Goal: Task Accomplishment & Management: Complete application form

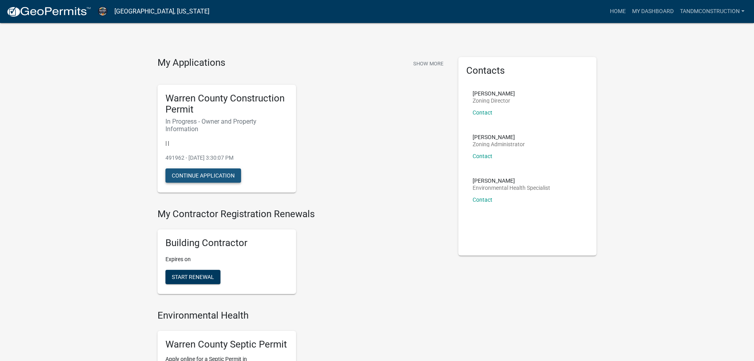
click at [218, 178] on button "Continue Application" at bounding box center [203, 175] width 76 height 14
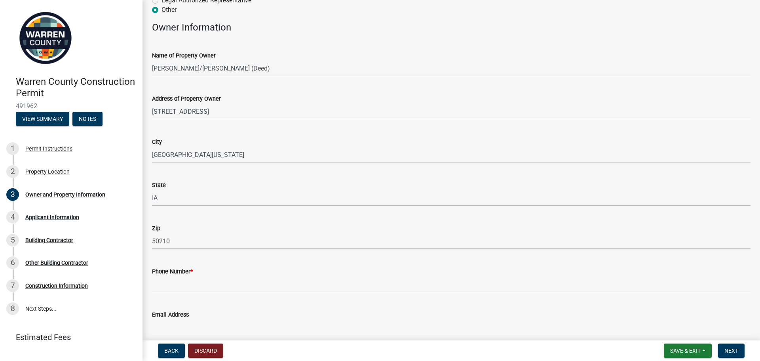
scroll to position [79, 0]
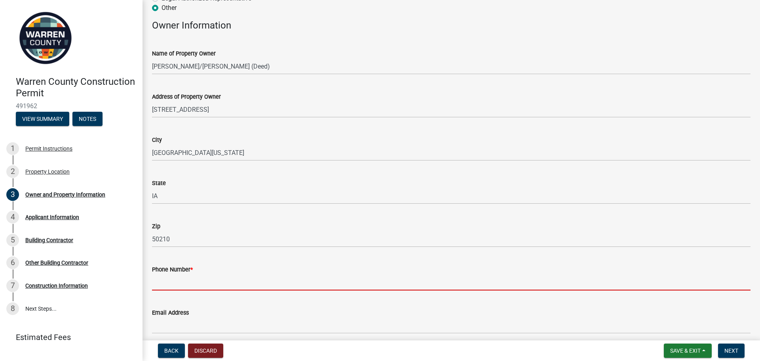
click at [162, 282] on input "Phone Number *" at bounding box center [451, 282] width 599 height 16
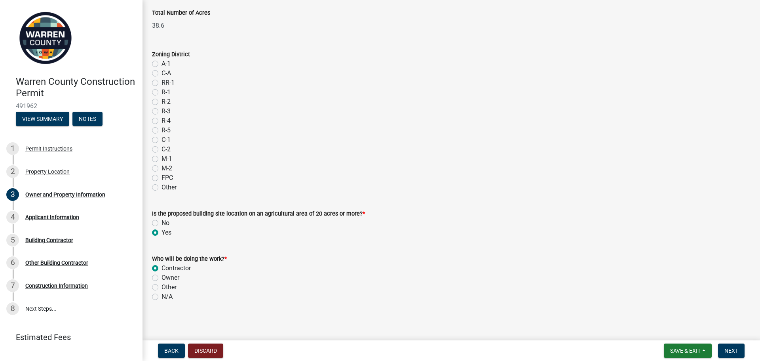
scroll to position [636, 0]
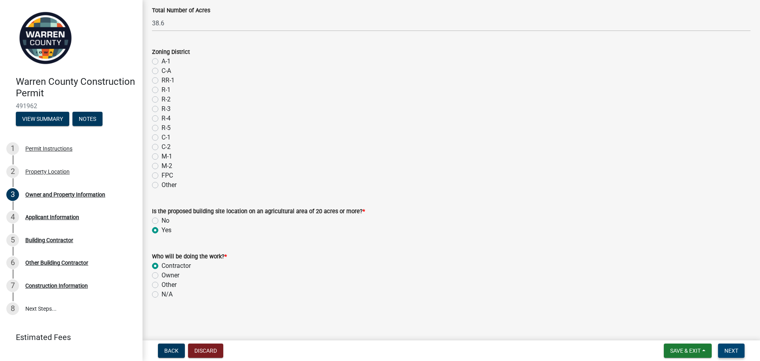
type input "5152380568"
click at [736, 349] on span "Next" at bounding box center [731, 350] width 14 height 6
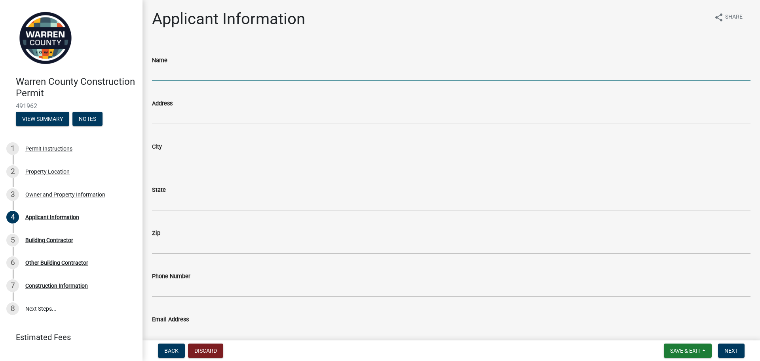
click at [162, 71] on input "Name" at bounding box center [451, 73] width 599 height 16
type input "T & M Construction, LLC"
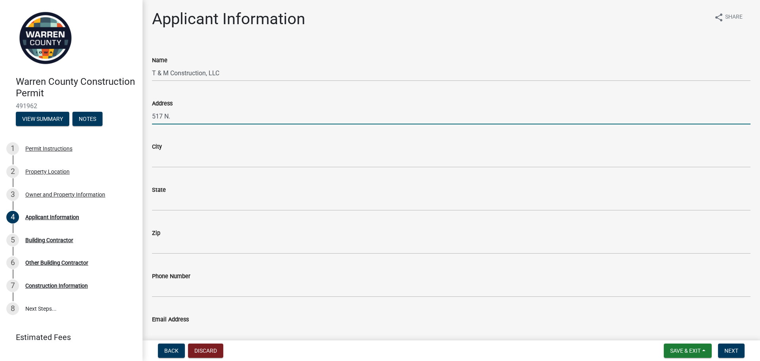
type input "[STREET_ADDRESS]"
type input "SAINT [PERSON_NAME]"
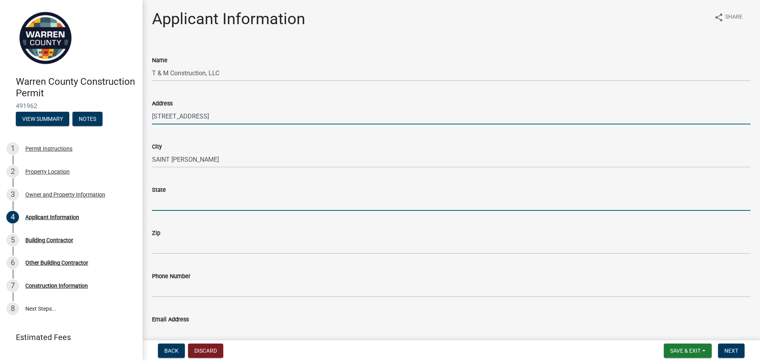
type input "[US_STATE]"
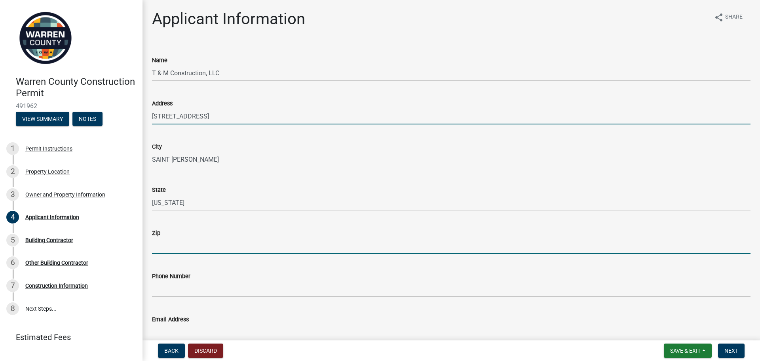
type input "50240-1537"
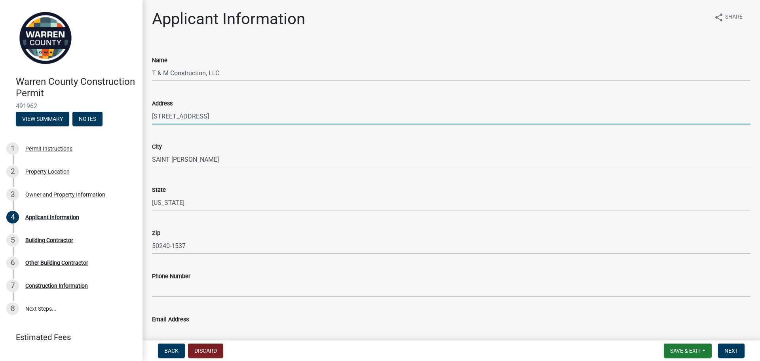
type input "5156811939"
type input "[EMAIL_ADDRESS][DOMAIN_NAME]"
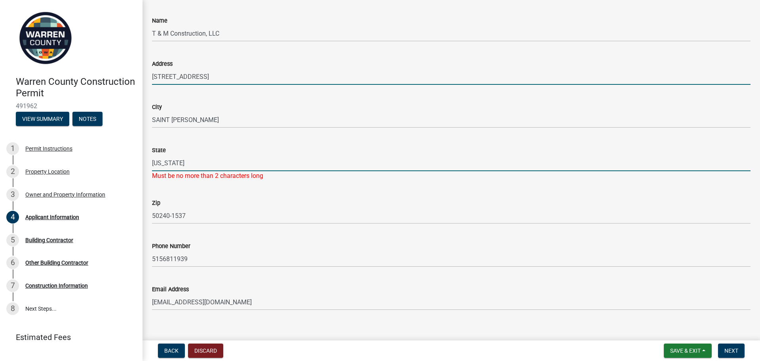
click at [167, 162] on input "[US_STATE]" at bounding box center [451, 163] width 599 height 16
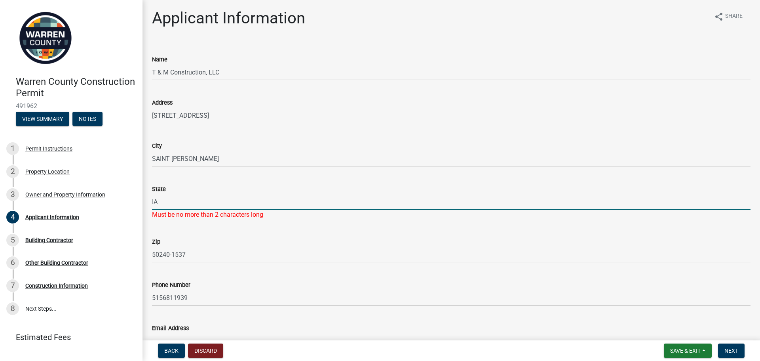
scroll to position [0, 0]
type input "IA"
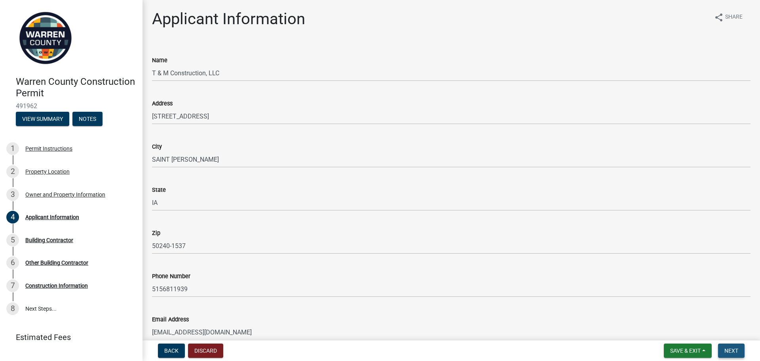
click at [730, 351] on span "Next" at bounding box center [731, 350] width 14 height 6
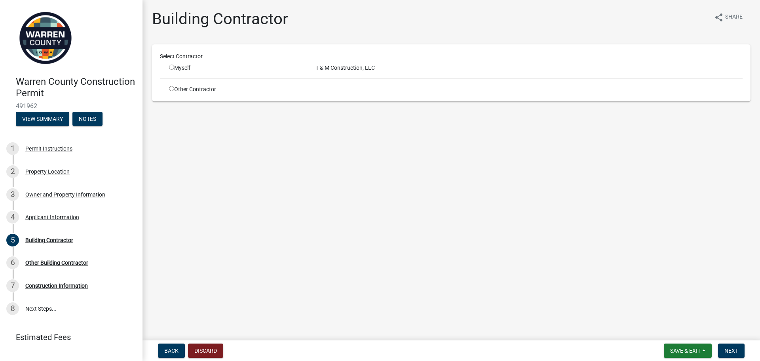
click at [172, 68] on input "radio" at bounding box center [171, 67] width 5 height 5
radio input "true"
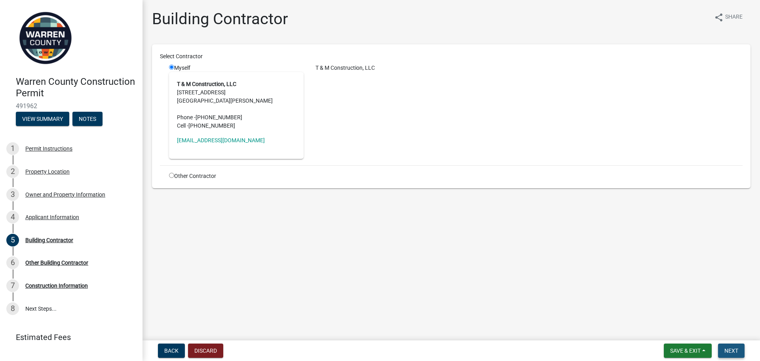
click at [738, 350] on span "Next" at bounding box center [731, 350] width 14 height 6
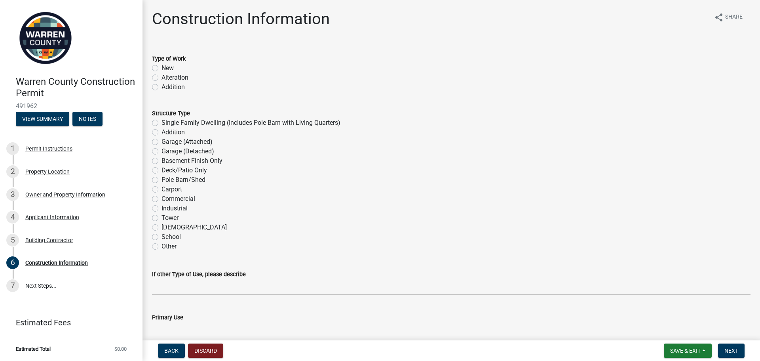
click at [162, 69] on label "New" at bounding box center [168, 68] width 12 height 10
click at [162, 68] on input "New" at bounding box center [164, 65] width 5 height 5
radio input "true"
click at [162, 122] on label "Single Family Dwelling (Includes Pole Barn with Living Quarters)" at bounding box center [251, 123] width 179 height 10
click at [162, 122] on input "Single Family Dwelling (Includes Pole Barn with Living Quarters)" at bounding box center [164, 120] width 5 height 5
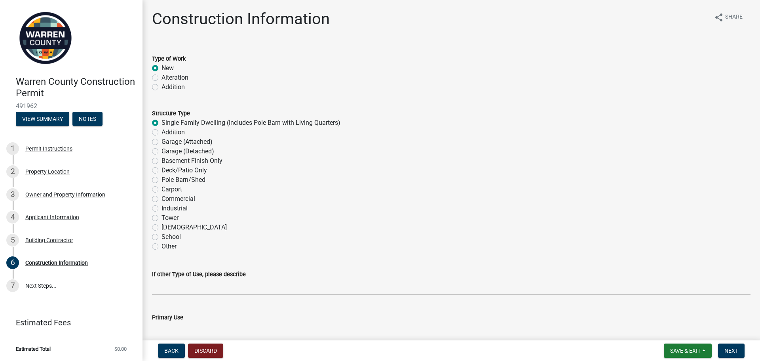
radio input "true"
click at [162, 142] on label "Garage (Attached)" at bounding box center [187, 142] width 51 height 10
click at [162, 142] on input "Garage (Attached)" at bounding box center [164, 139] width 5 height 5
radio input "true"
click at [162, 124] on label "Single Family Dwelling (Includes Pole Barn with Living Quarters)" at bounding box center [251, 123] width 179 height 10
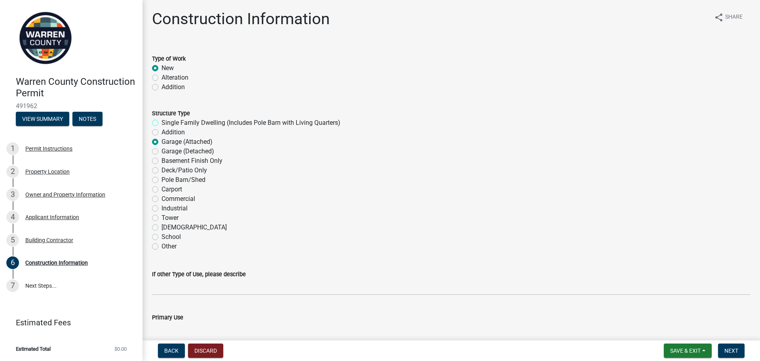
click at [162, 123] on input "Single Family Dwelling (Includes Pole Barn with Living Quarters)" at bounding box center [164, 120] width 5 height 5
radio input "true"
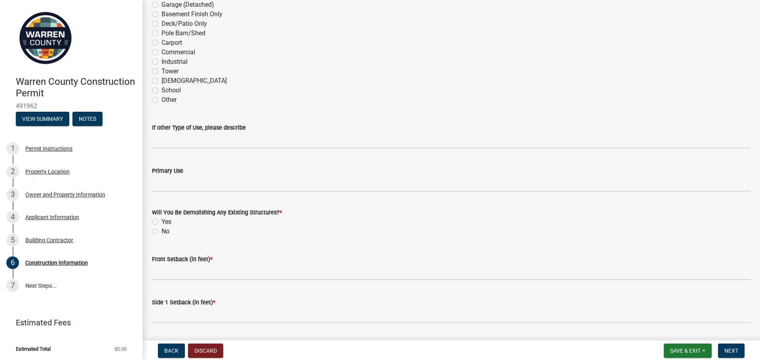
scroll to position [158, 0]
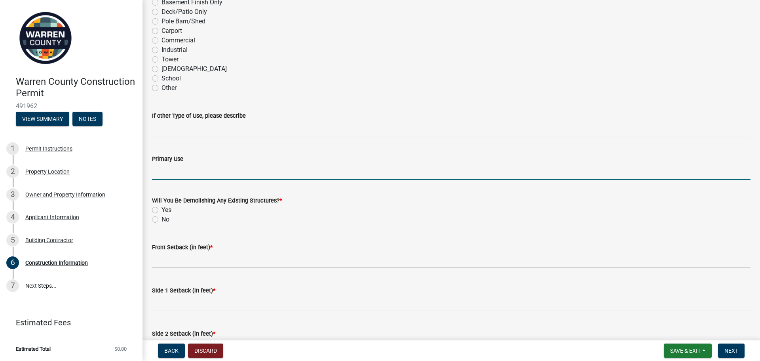
click at [158, 172] on input "Primary Use" at bounding box center [451, 172] width 599 height 16
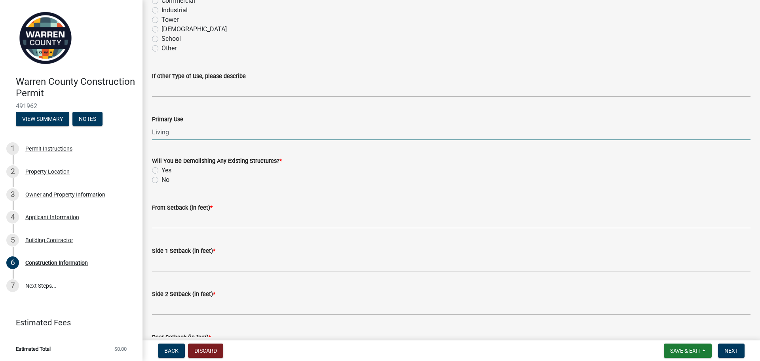
type input "Living"
click at [162, 179] on label "No" at bounding box center [166, 180] width 8 height 10
click at [162, 179] on input "No" at bounding box center [164, 177] width 5 height 5
radio input "true"
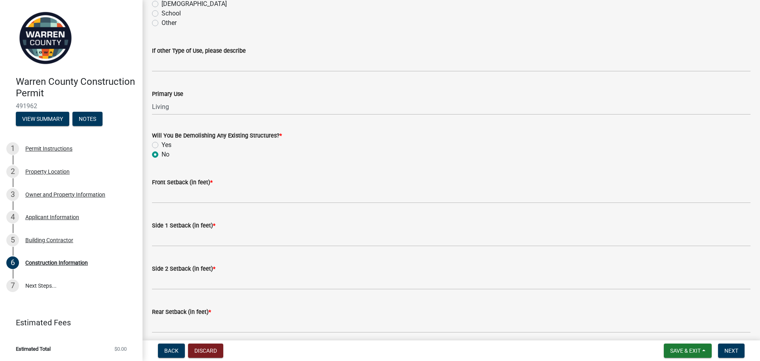
scroll to position [238, 0]
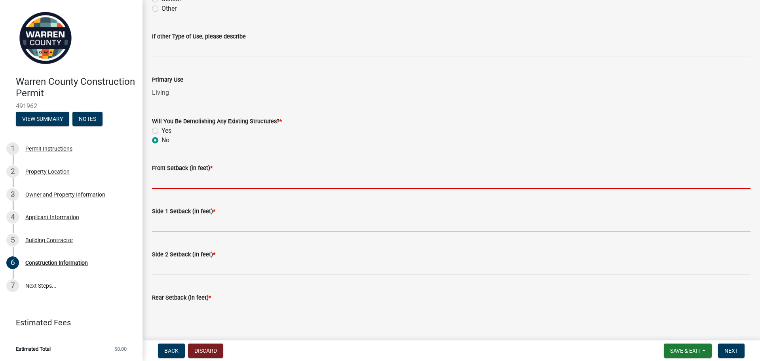
click at [159, 184] on input "Front Setback (in feet) *" at bounding box center [451, 181] width 599 height 16
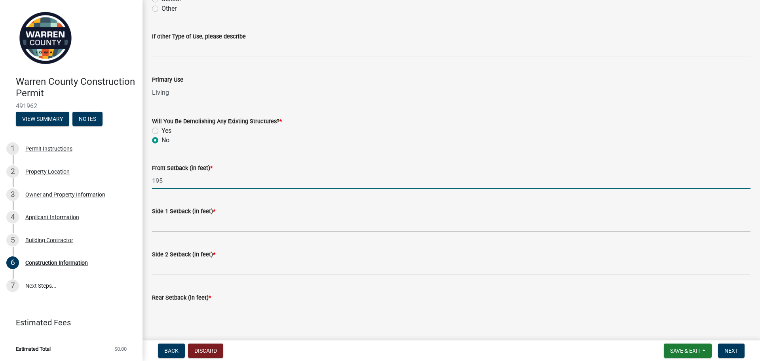
type input "195"
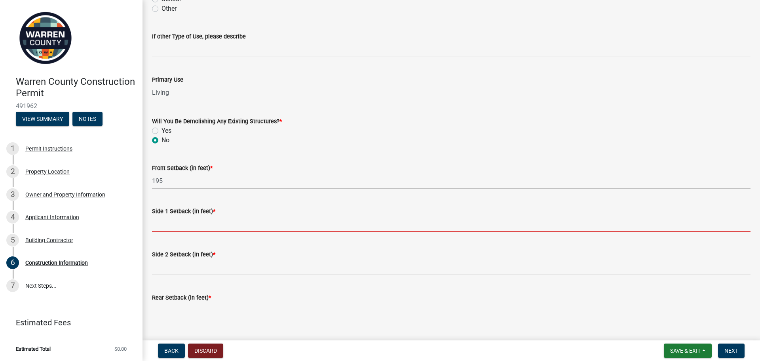
click at [158, 226] on input "Side 1 Setback (in feet) *" at bounding box center [451, 224] width 599 height 16
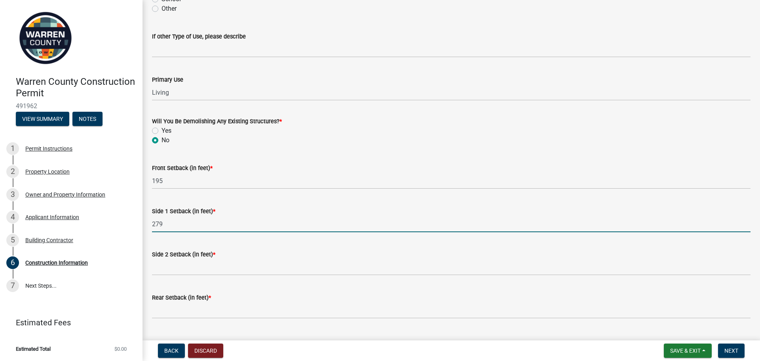
type input "279"
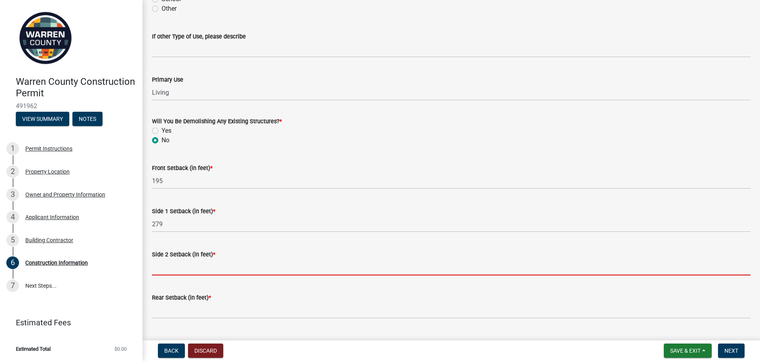
click at [157, 270] on input "Side 2 Setback (in feet) *" at bounding box center [451, 267] width 599 height 16
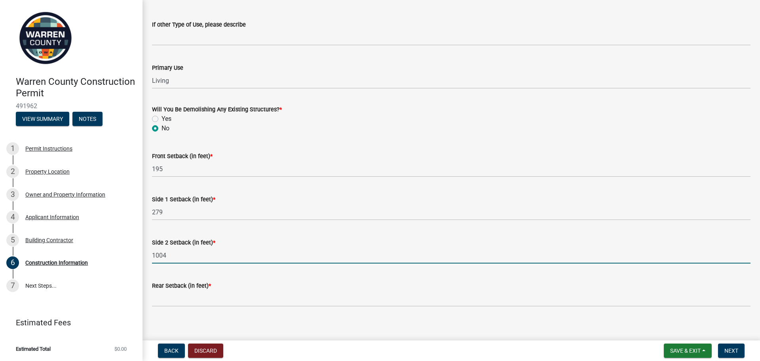
scroll to position [256, 0]
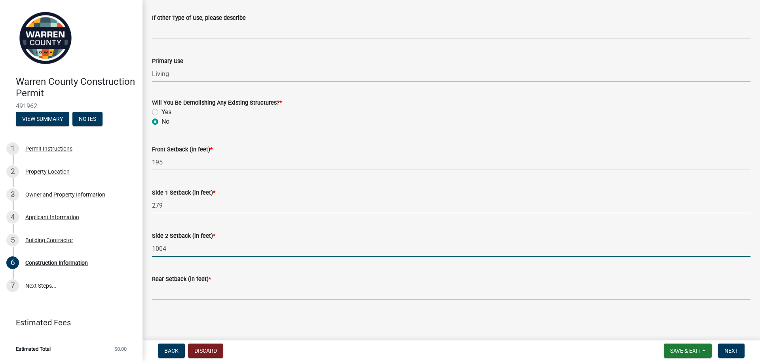
type input "1004"
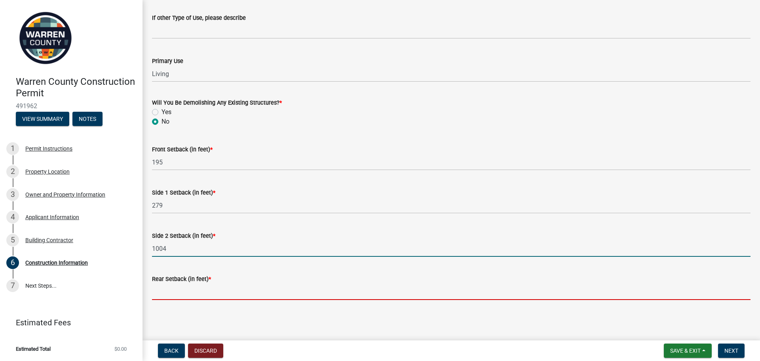
click at [158, 295] on input "Rear Setback (in feet) *" at bounding box center [451, 291] width 599 height 16
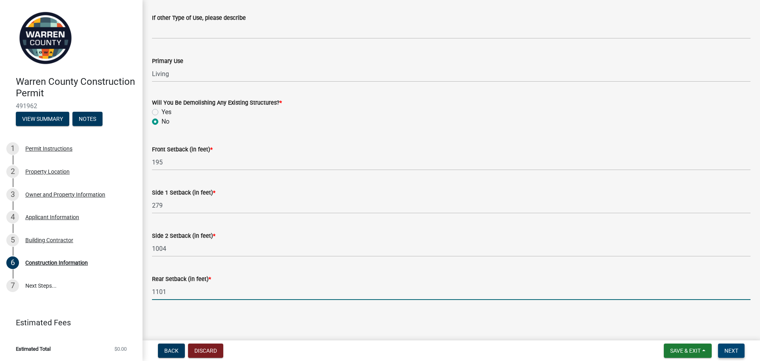
type input "1101"
click at [731, 349] on span "Next" at bounding box center [731, 350] width 14 height 6
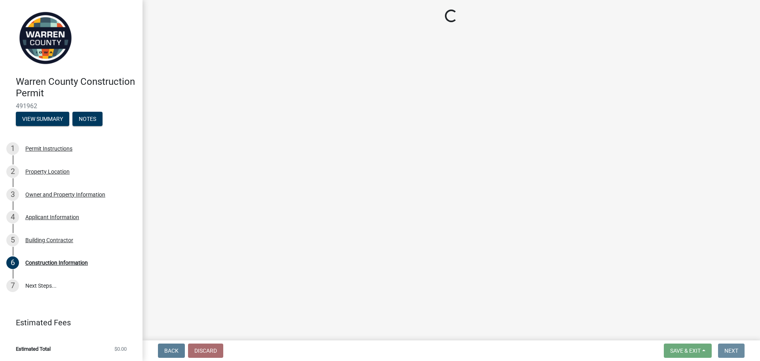
scroll to position [0, 0]
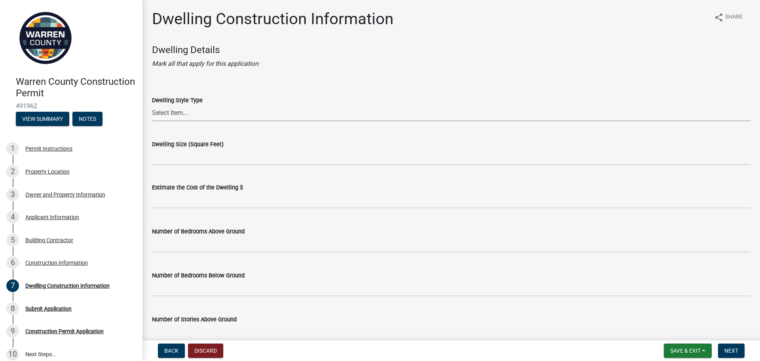
click at [177, 113] on select "Select Item... 1 Story Frame 1 Story Brick 1 1/2 Story Frame 1 1/2 Story Brick …" at bounding box center [451, 113] width 599 height 16
click at [152, 105] on select "Select Item... 1 Story Frame 1 Story Brick 1 1/2 Story Frame 1 1/2 Story Brick …" at bounding box center [451, 113] width 599 height 16
select select "6be2891c-b014-4eb5-8316-9de7191813e4"
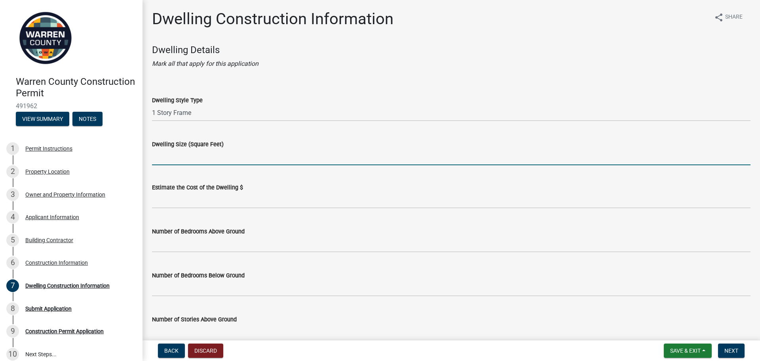
click at [166, 157] on input "Dwelling Size (Square Feet)" at bounding box center [451, 157] width 599 height 16
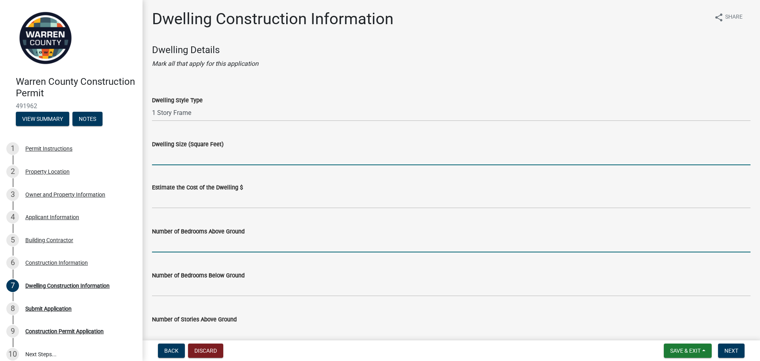
click at [162, 247] on input "text" at bounding box center [451, 244] width 599 height 16
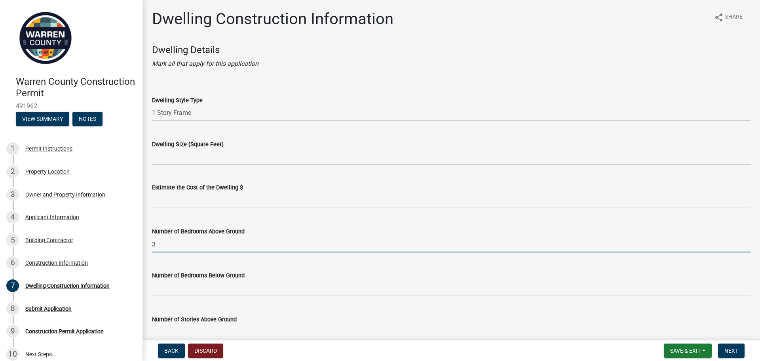
type input "3"
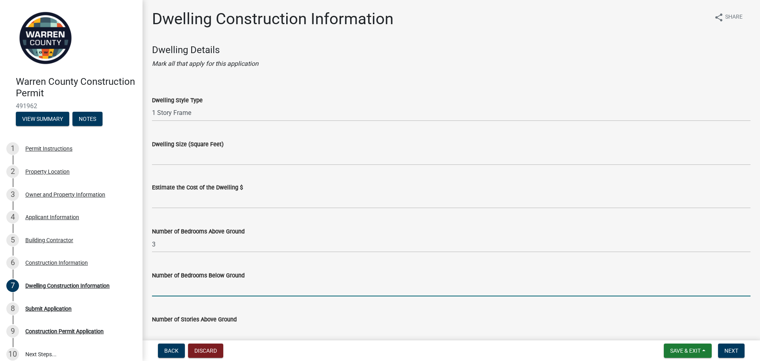
click at [174, 288] on input "text" at bounding box center [451, 288] width 599 height 16
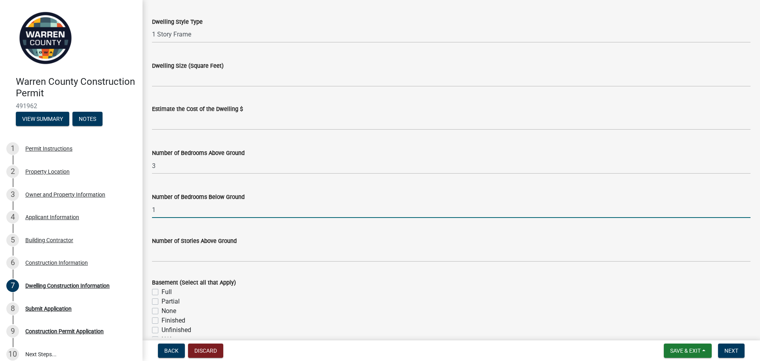
scroll to position [79, 0]
type input "1"
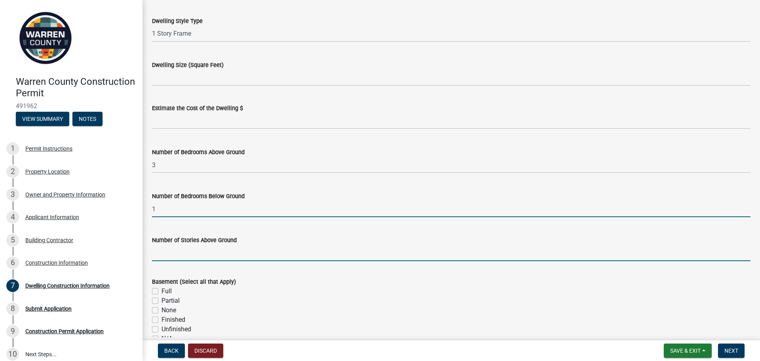
click at [158, 255] on input "Number of Stories Above Ground" at bounding box center [451, 253] width 599 height 16
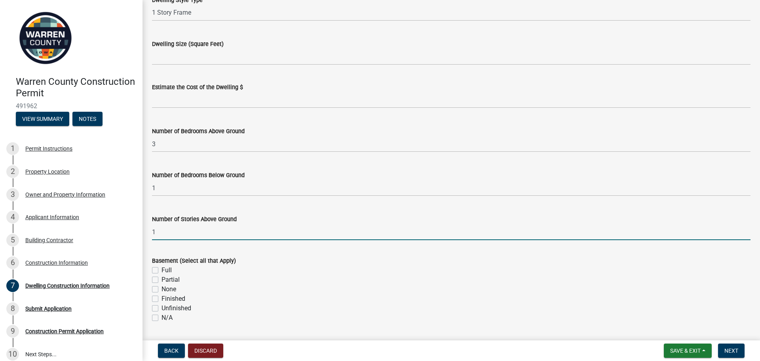
scroll to position [119, 0]
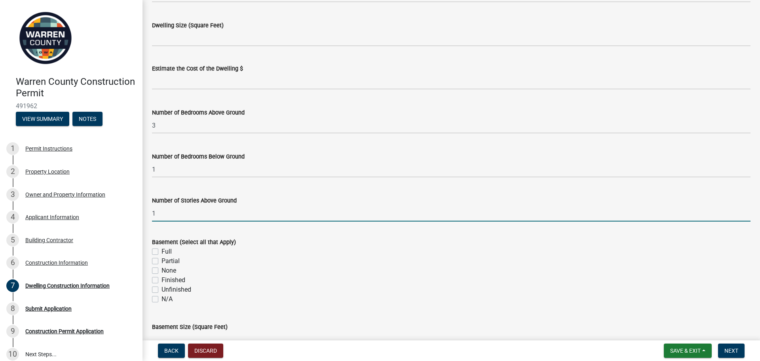
type input "1"
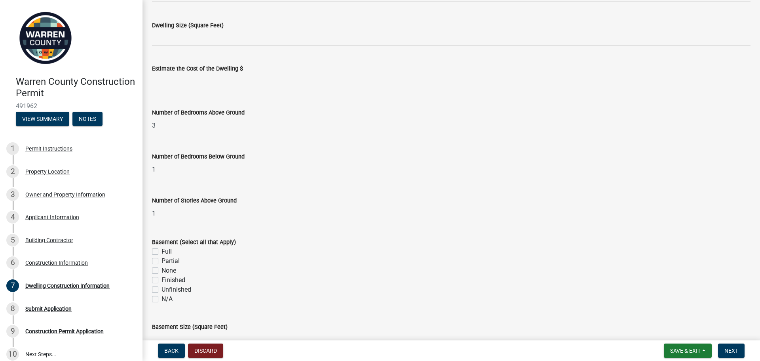
click at [162, 250] on label "Full" at bounding box center [167, 252] width 10 height 10
click at [162, 250] on input "Full" at bounding box center [164, 249] width 5 height 5
checkbox input "true"
checkbox input "false"
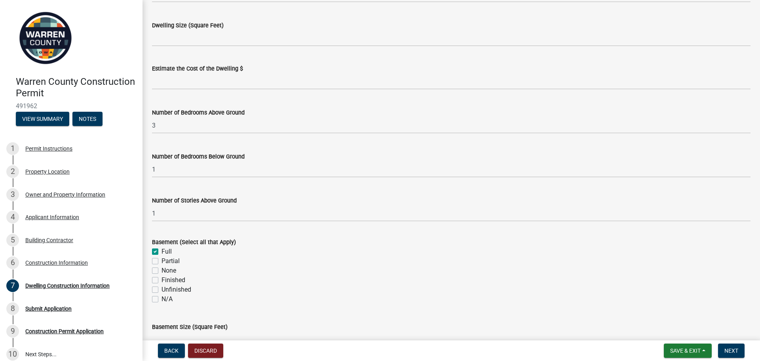
checkbox input "false"
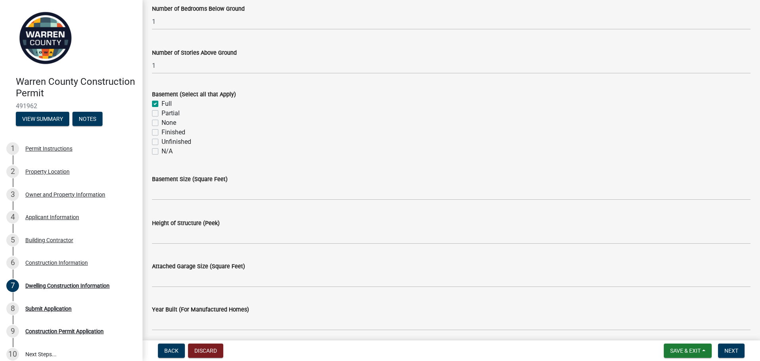
scroll to position [277, 0]
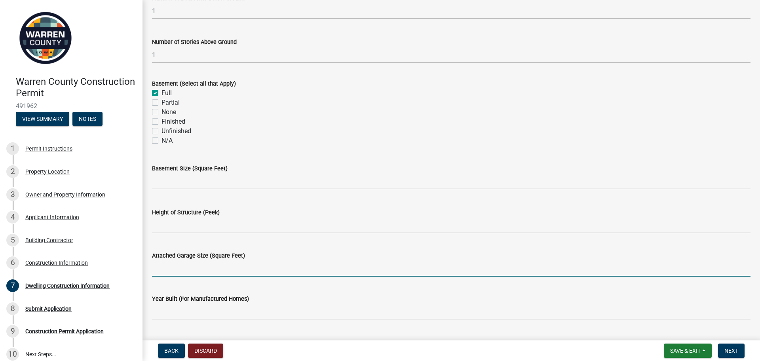
click at [161, 268] on input "Attached Garage Size (Square Feet)" at bounding box center [451, 268] width 599 height 16
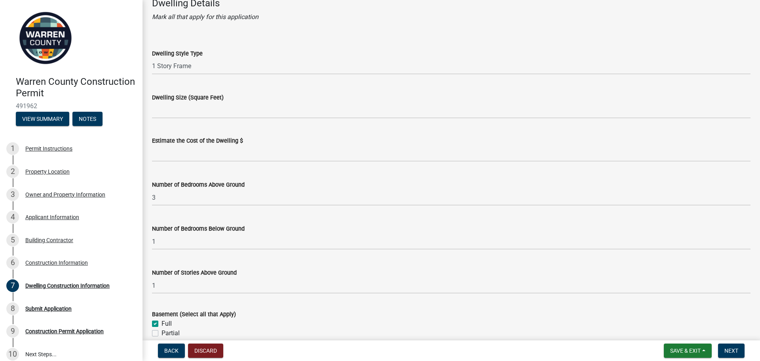
scroll to position [61, 0]
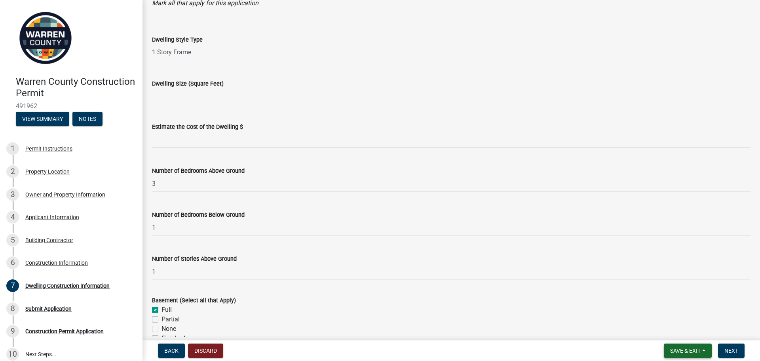
type input "728"
click at [685, 350] on span "Save & Exit" at bounding box center [685, 350] width 30 height 6
